Goal: Task Accomplishment & Management: Use online tool/utility

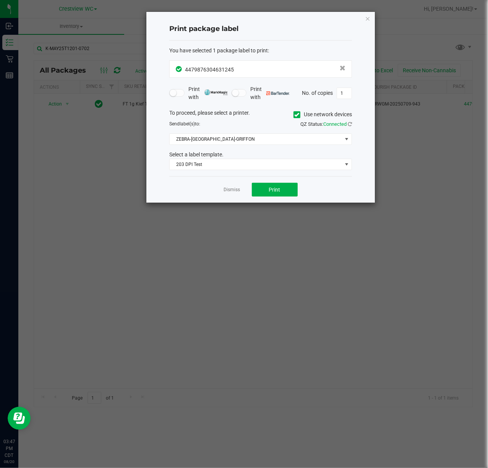
drag, startPoint x: 368, startPoint y: 20, endPoint x: 304, endPoint y: 34, distance: 65.0
click at [368, 20] on icon "button" at bounding box center [367, 18] width 5 height 9
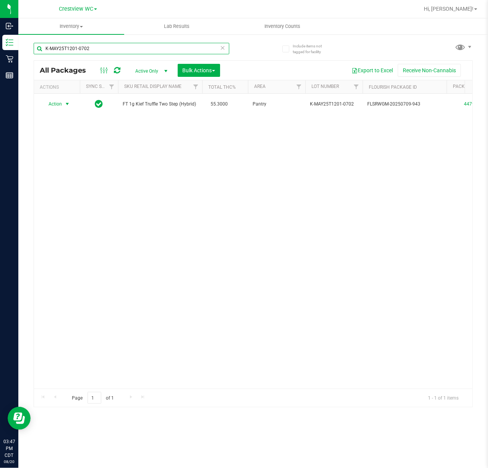
click at [129, 49] on input "K-MAY25T1201-0702" at bounding box center [132, 48] width 196 height 11
click at [127, 45] on input "K-MAY25T1201-0702" at bounding box center [132, 48] width 196 height 11
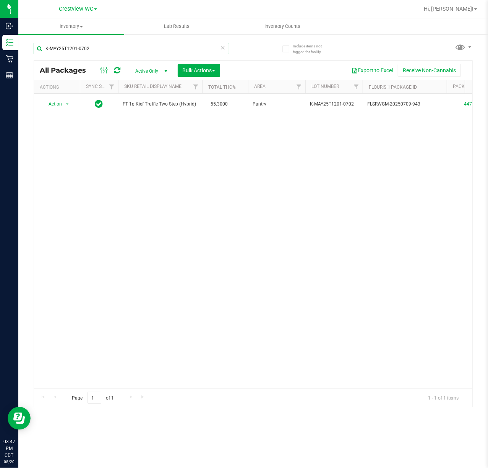
click at [127, 45] on input "K-MAY25T1201-0702" at bounding box center [132, 48] width 196 height 11
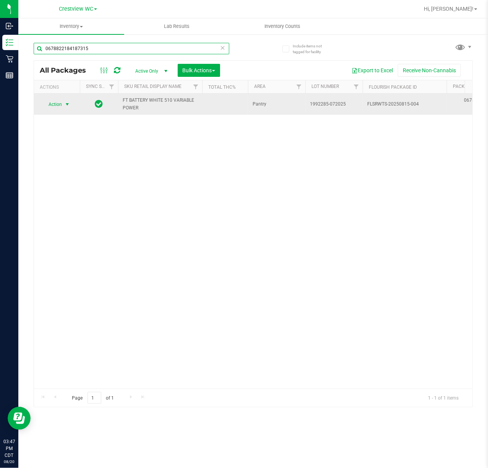
type input "0678822184187315"
click at [58, 104] on span "Action" at bounding box center [52, 104] width 21 height 11
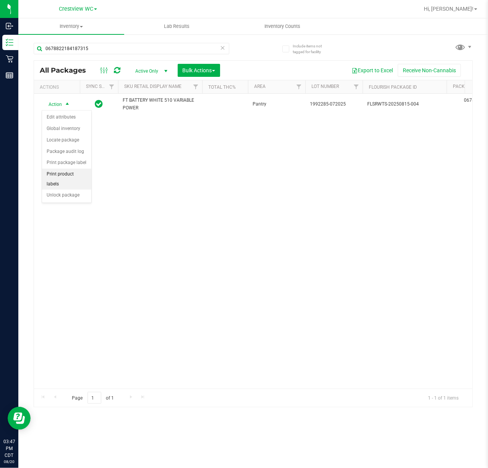
click at [71, 182] on li "Print product labels" at bounding box center [66, 179] width 49 height 21
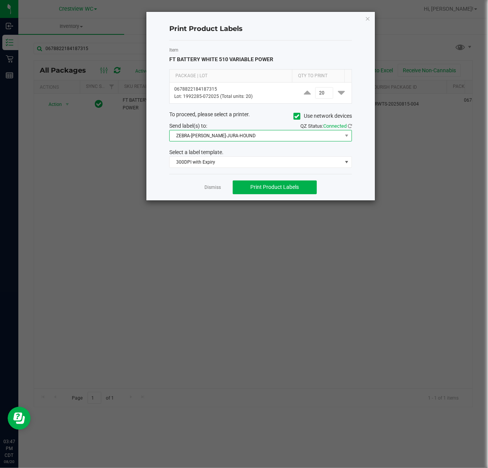
click at [253, 137] on span "ZEBRA-[PERSON_NAME]-JURA-HOUND" at bounding box center [256, 135] width 172 height 11
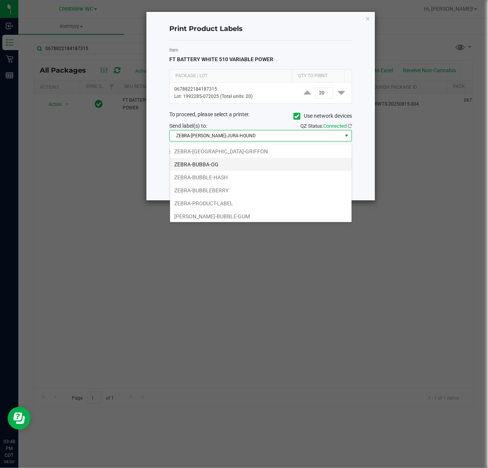
scroll to position [16, 0]
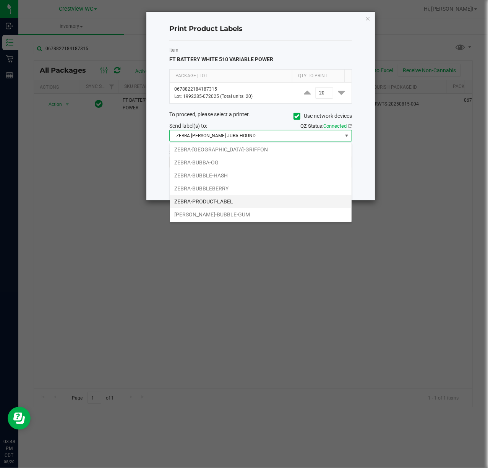
click at [224, 199] on li "ZEBRA-PRODUCT-LABEL" at bounding box center [261, 201] width 182 height 13
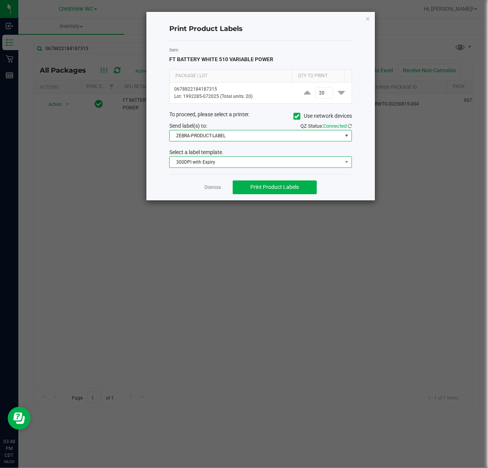
click at [226, 167] on span "300DPI with Expiry" at bounding box center [256, 162] width 172 height 11
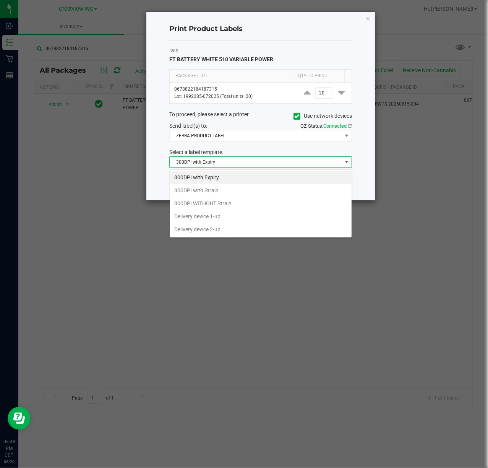
scroll to position [11, 182]
click at [217, 190] on li "300DPI with Strain" at bounding box center [261, 190] width 182 height 13
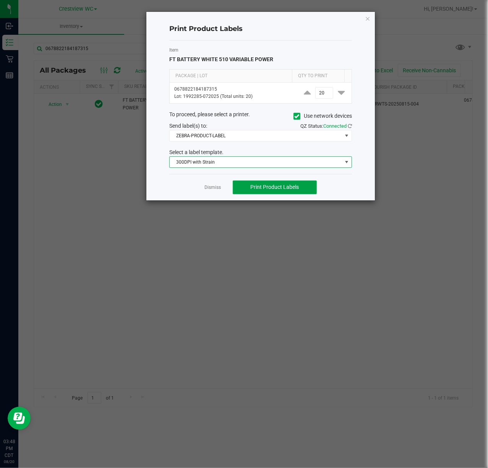
click at [279, 190] on span "Print Product Labels" at bounding box center [274, 187] width 49 height 6
click at [369, 18] on icon "button" at bounding box center [367, 18] width 5 height 9
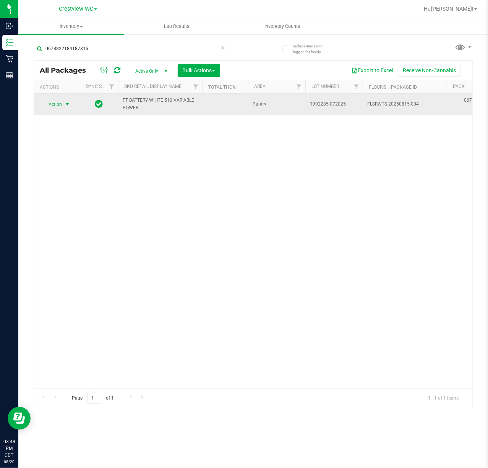
click at [58, 107] on span "Action" at bounding box center [52, 104] width 21 height 11
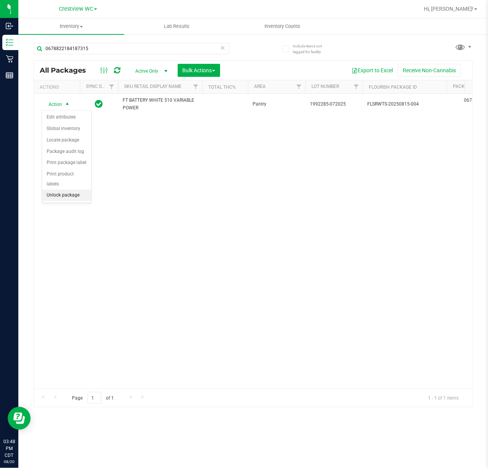
click at [68, 195] on li "Unlock package" at bounding box center [66, 195] width 49 height 11
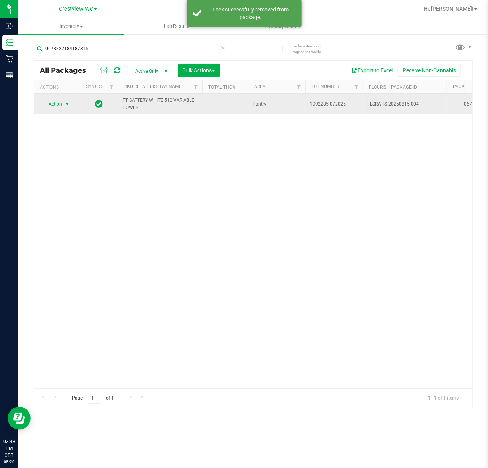
click at [64, 104] on span "select" at bounding box center [67, 104] width 6 height 6
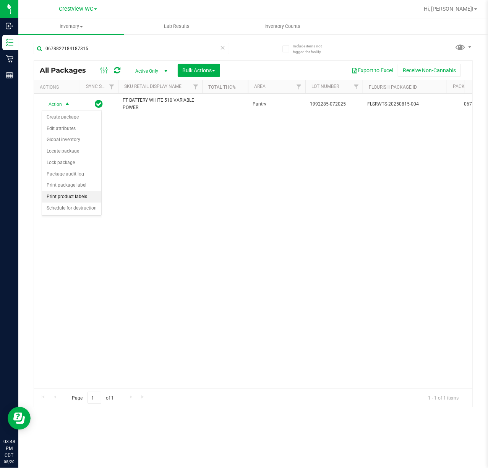
click at [75, 202] on li "Print product labels" at bounding box center [71, 196] width 59 height 11
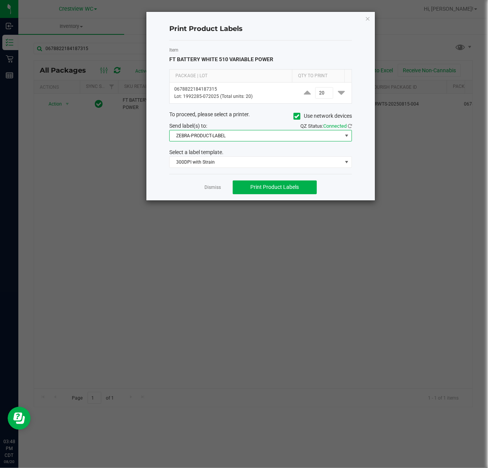
click at [208, 135] on span "ZEBRA-PRODUCT-LABEL" at bounding box center [256, 135] width 172 height 11
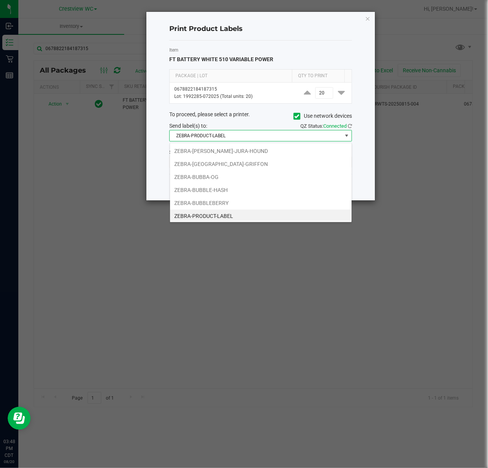
scroll to position [11, 182]
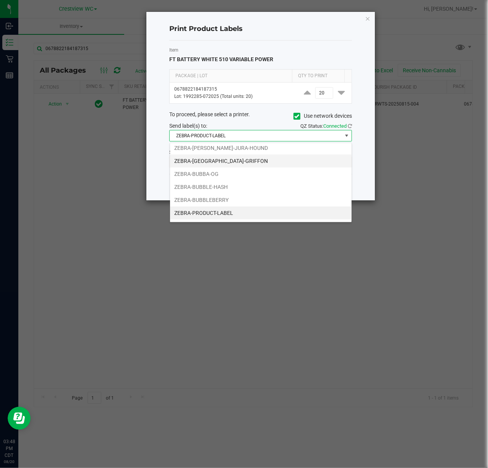
click at [231, 161] on li "ZEBRA-[GEOGRAPHIC_DATA]-GRIFFON" at bounding box center [261, 160] width 182 height 13
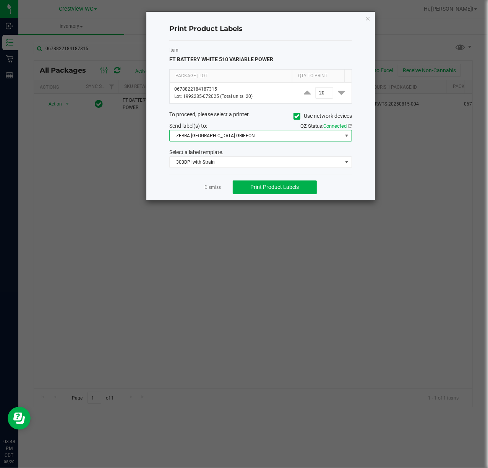
click at [371, 18] on div "Print Product Labels Item FT BATTERY WHITE 510 VARIABLE POWER Package | Lot Qty…" at bounding box center [260, 106] width 229 height 188
click at [372, 19] on div "Print Product Labels Item FT BATTERY WHITE 510 VARIABLE POWER Package | Lot Qty…" at bounding box center [260, 106] width 229 height 188
click at [369, 19] on icon "button" at bounding box center [367, 18] width 5 height 9
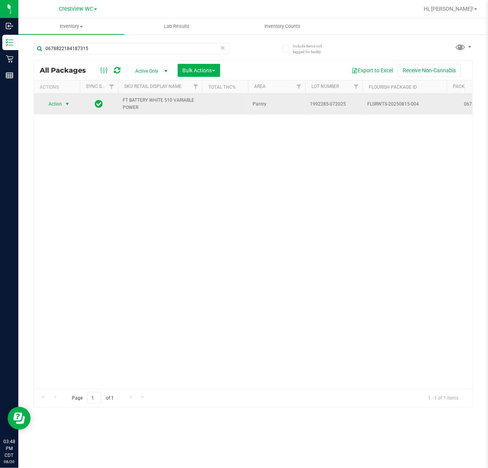
click at [58, 103] on span "Action" at bounding box center [52, 104] width 21 height 11
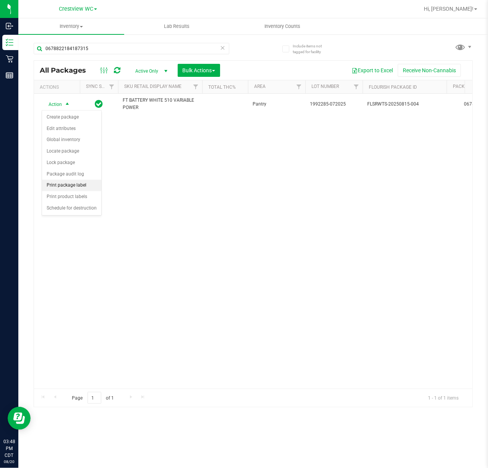
click at [76, 188] on li "Print package label" at bounding box center [71, 185] width 59 height 11
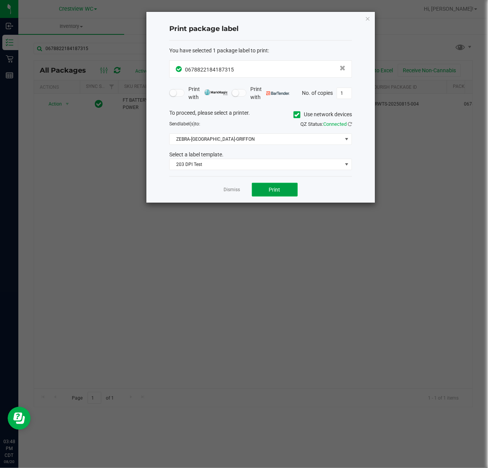
click at [264, 192] on button "Print" at bounding box center [275, 190] width 46 height 14
